Goal: Transaction & Acquisition: Purchase product/service

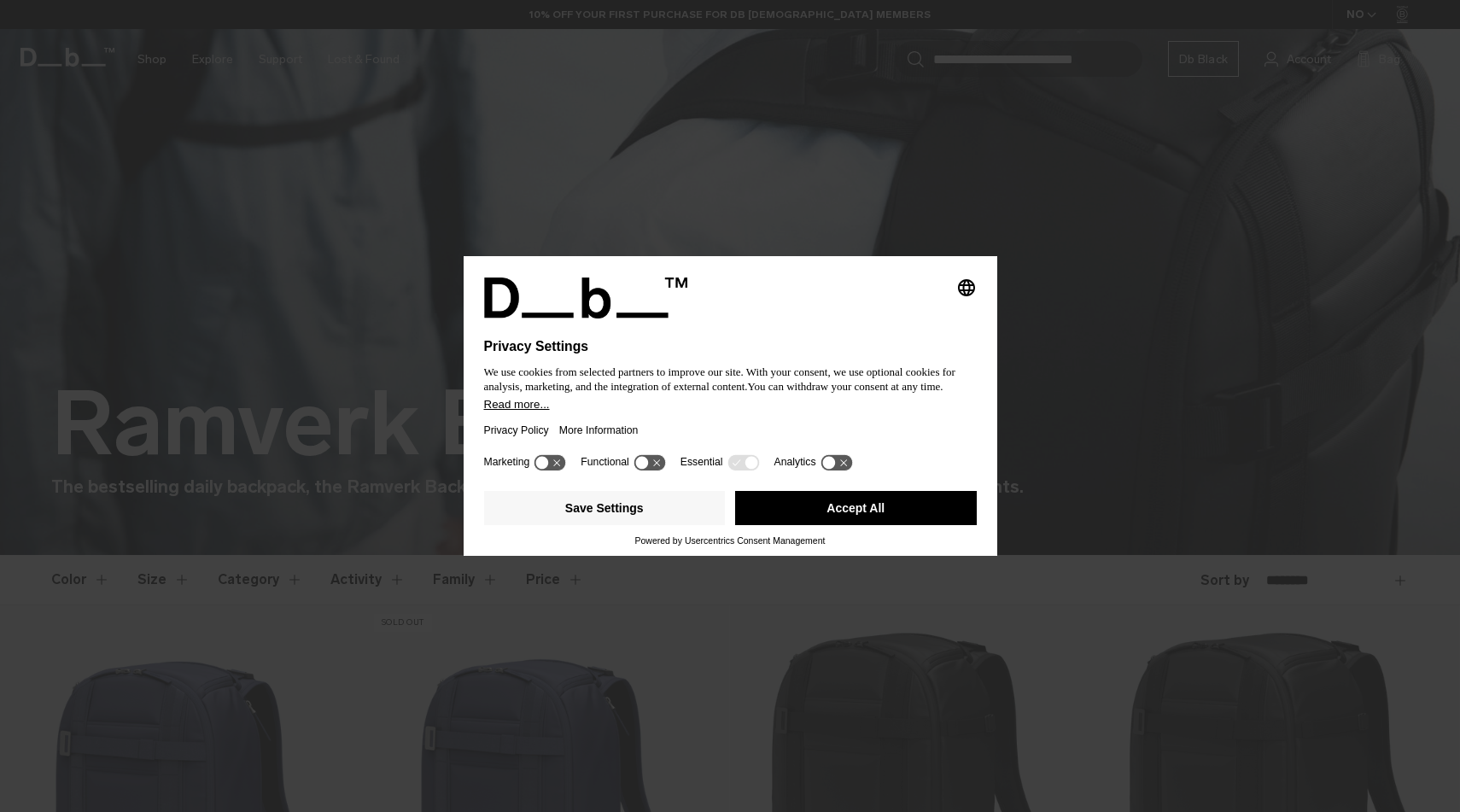
click at [836, 517] on button "Accept All" at bounding box center [856, 508] width 242 height 34
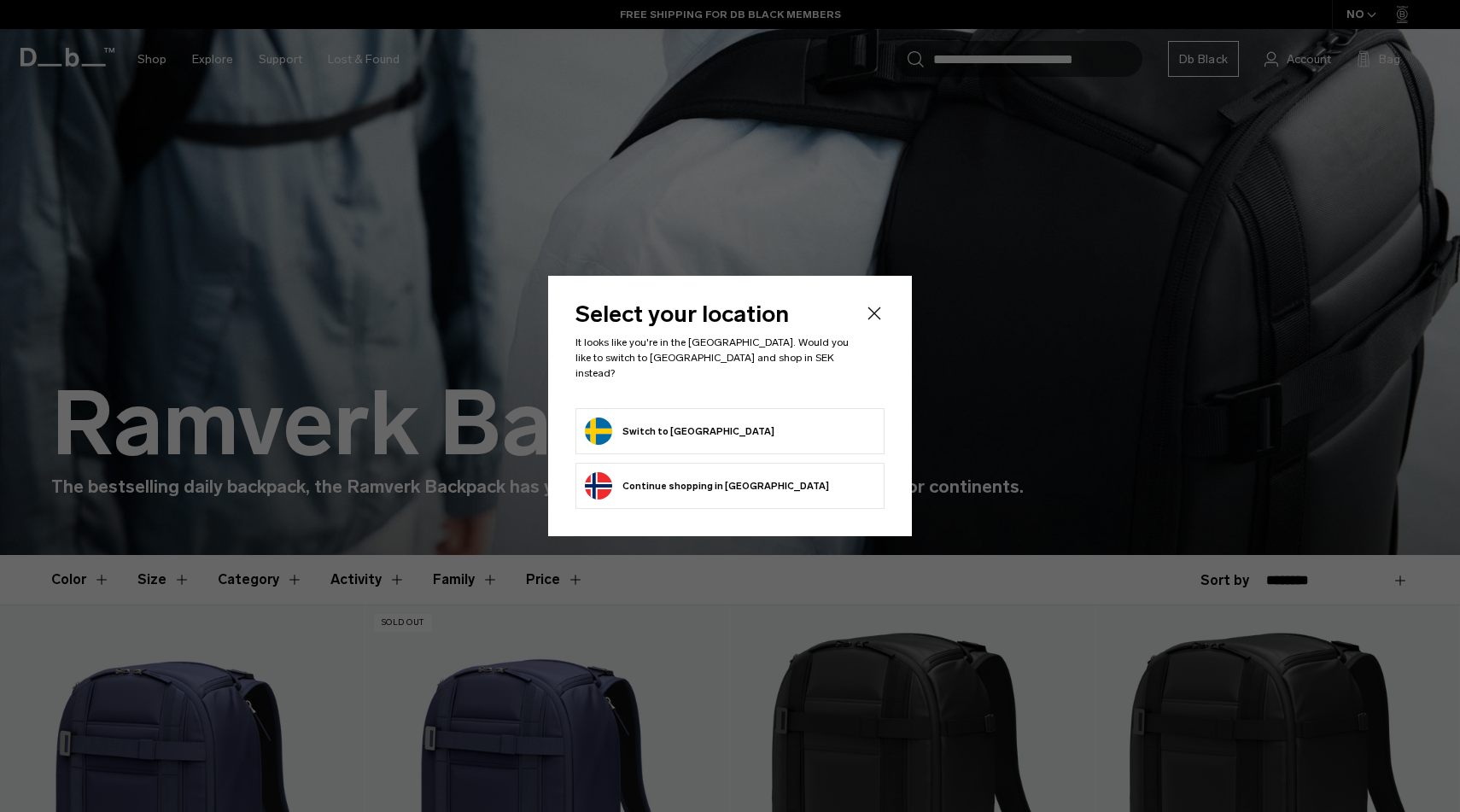
click at [742, 417] on form "Switch to [GEOGRAPHIC_DATA]" at bounding box center [730, 431] width 291 height 27
click at [648, 425] on button "Switch to [GEOGRAPHIC_DATA]" at bounding box center [679, 431] width 189 height 27
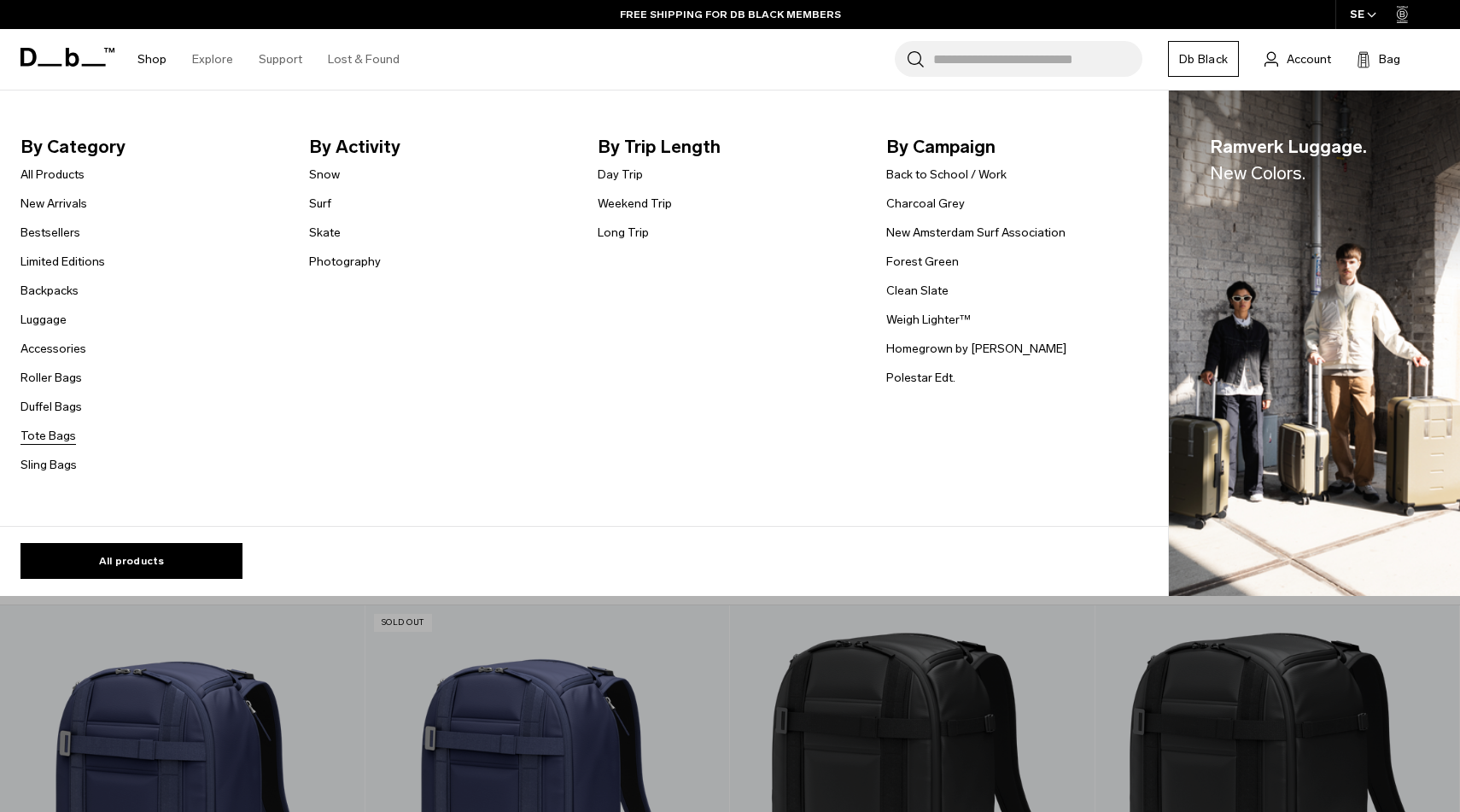
click at [62, 432] on link "Tote Bags" at bounding box center [48, 436] width 56 height 18
